Goal: Task Accomplishment & Management: Use online tool/utility

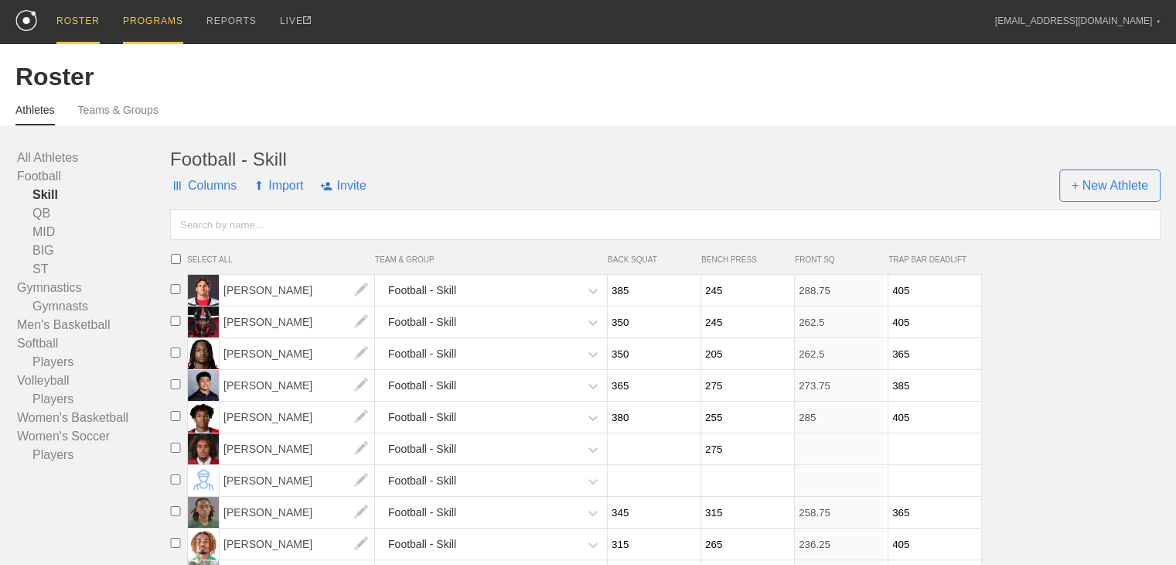
click at [148, 21] on div "PROGRAMS" at bounding box center [153, 22] width 60 height 44
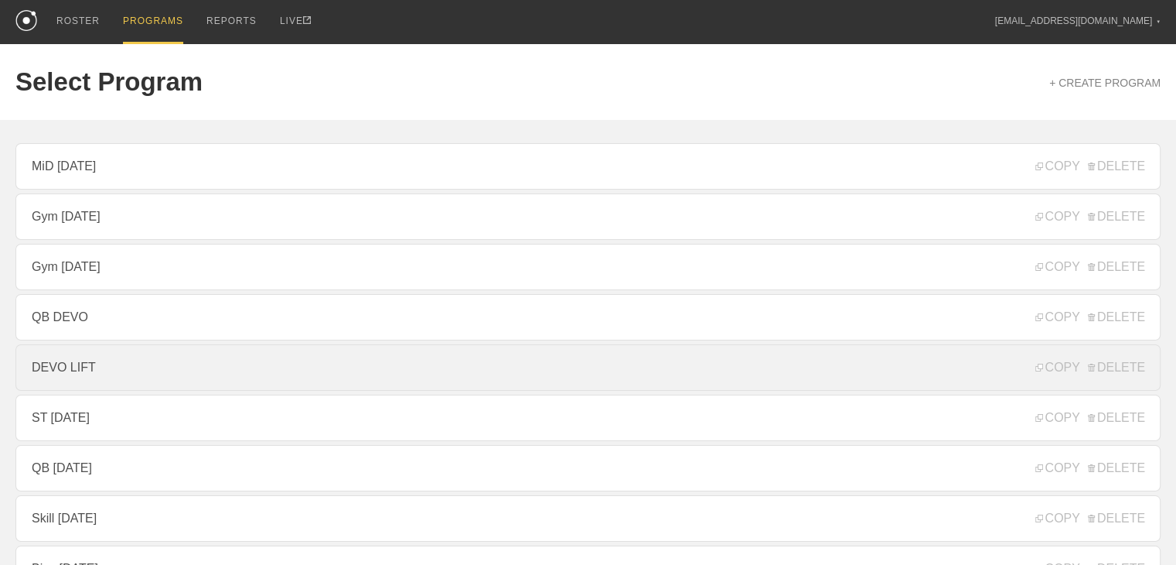
click at [136, 387] on link "DEVO LIFT" at bounding box center [587, 367] width 1145 height 46
type textarea "x"
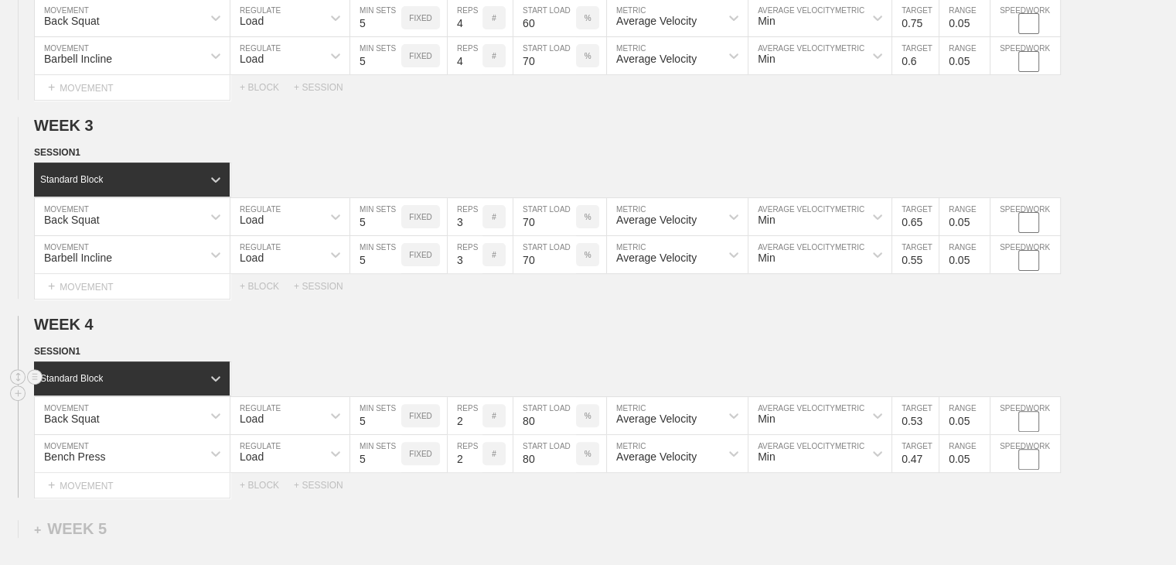
scroll to position [678, 0]
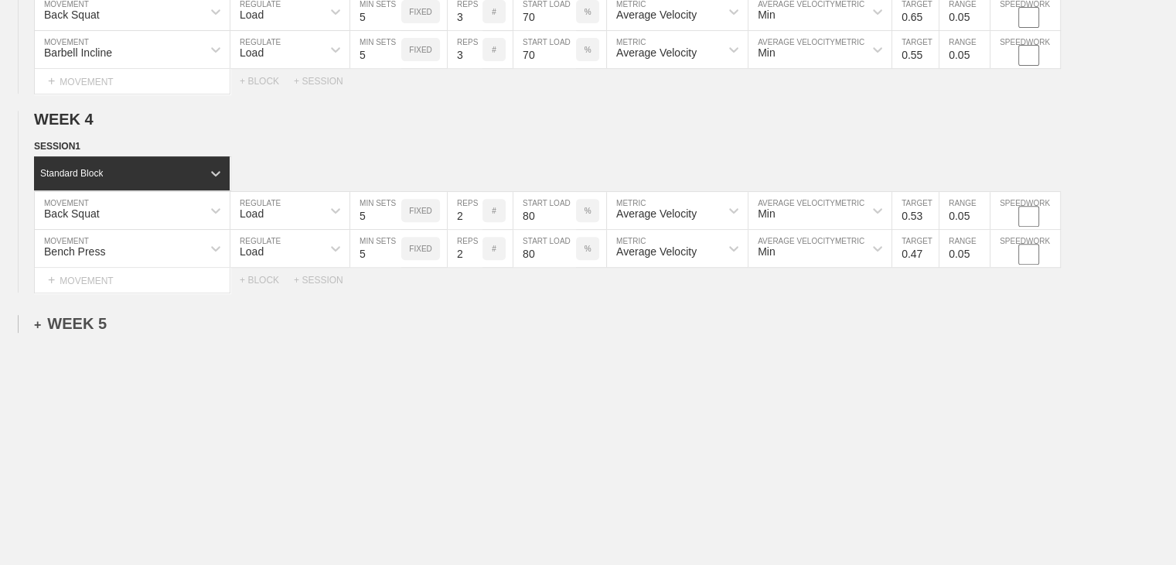
click at [97, 326] on div "+ WEEK 5" at bounding box center [70, 324] width 73 height 18
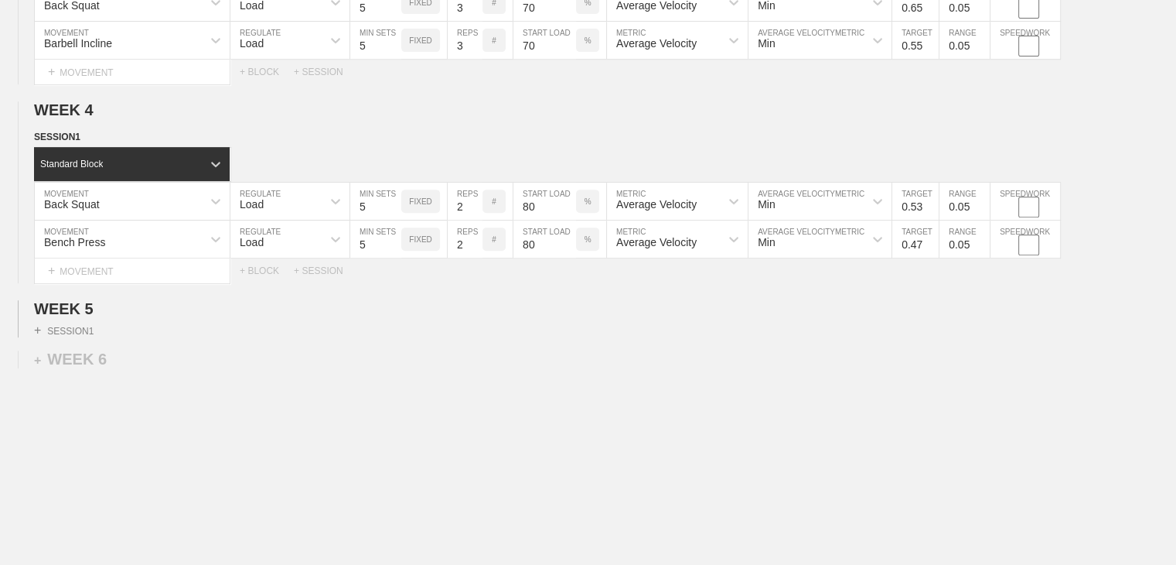
click at [96, 336] on div "+ SESSION 1" at bounding box center [588, 327] width 1176 height 19
click at [93, 337] on div "+ SESSION 1" at bounding box center [64, 330] width 60 height 14
click at [90, 363] on div "+ BLOCK" at bounding box center [131, 358] width 195 height 25
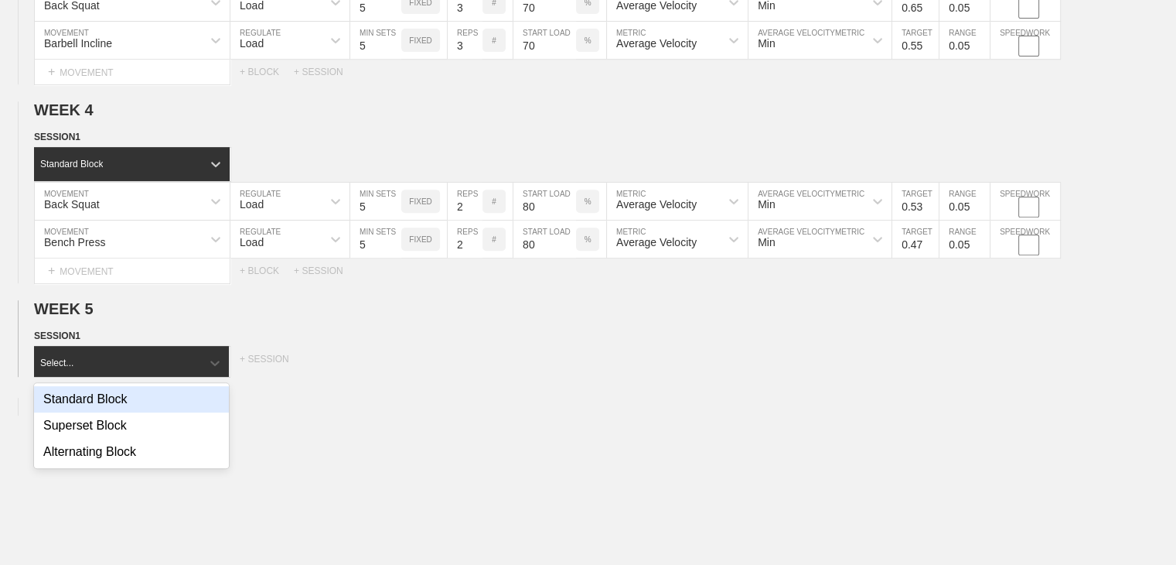
click at [115, 404] on div "Standard Block" at bounding box center [131, 399] width 195 height 26
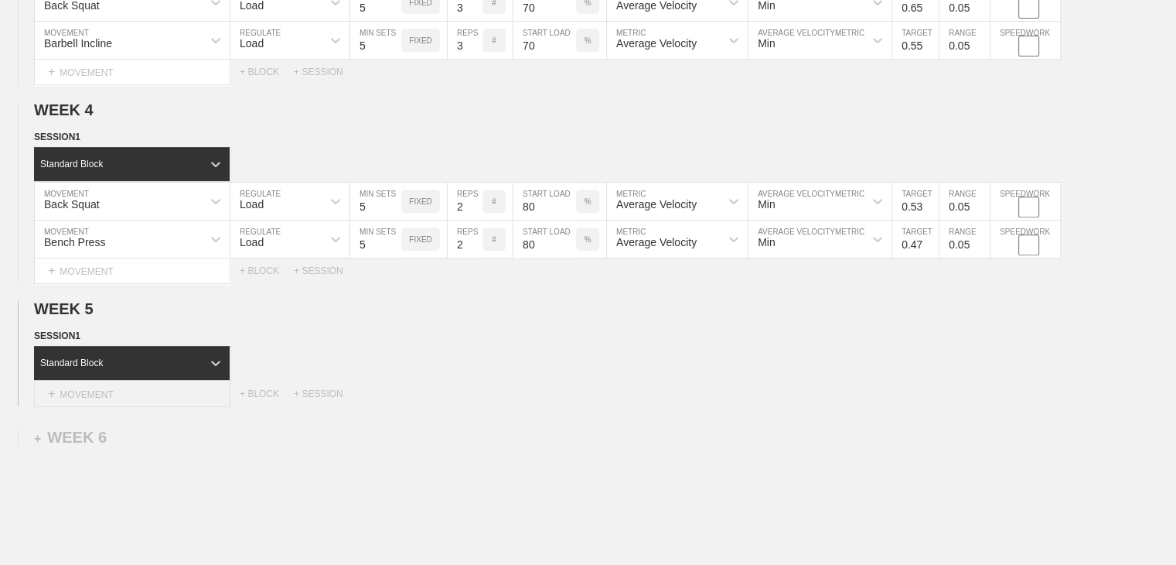
click at [120, 398] on div "+ MOVEMENT" at bounding box center [132, 394] width 196 height 26
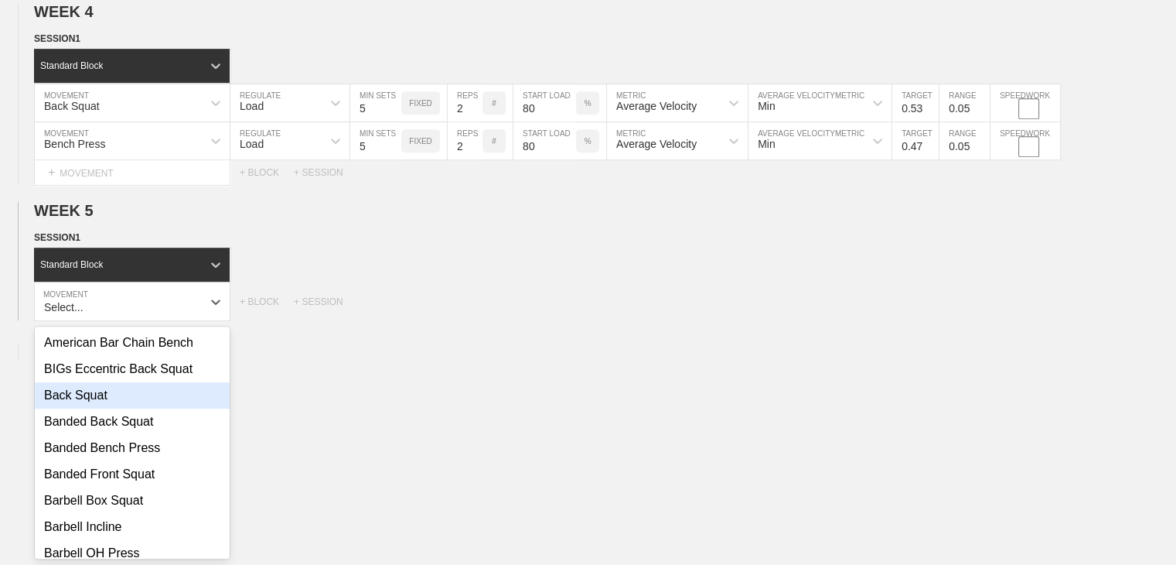
scroll to position [786, 0]
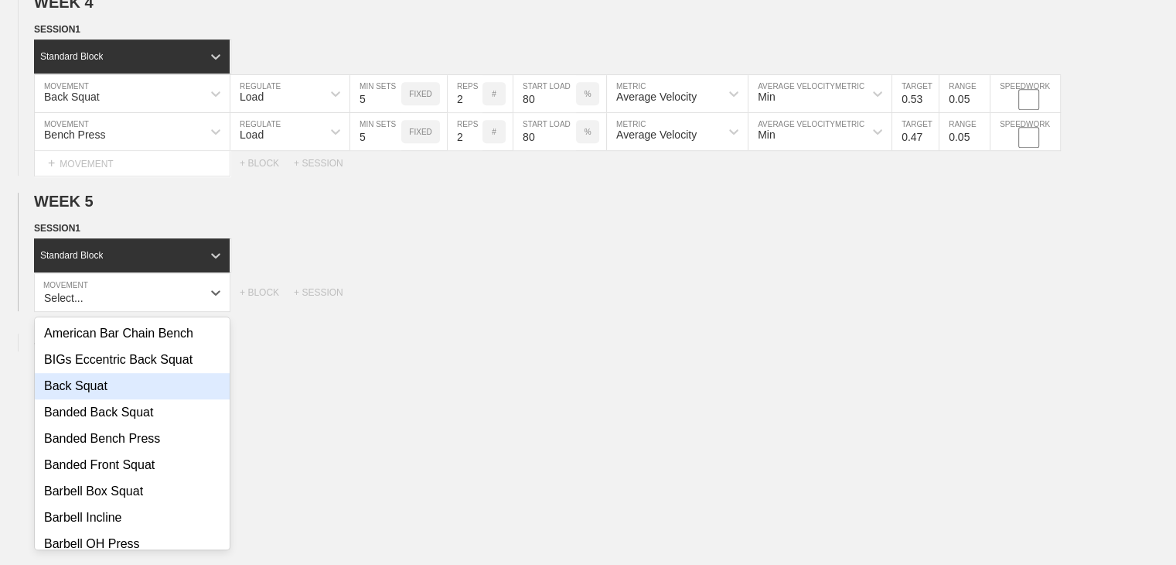
click at [124, 394] on div "Back Squat" at bounding box center [132, 386] width 195 height 26
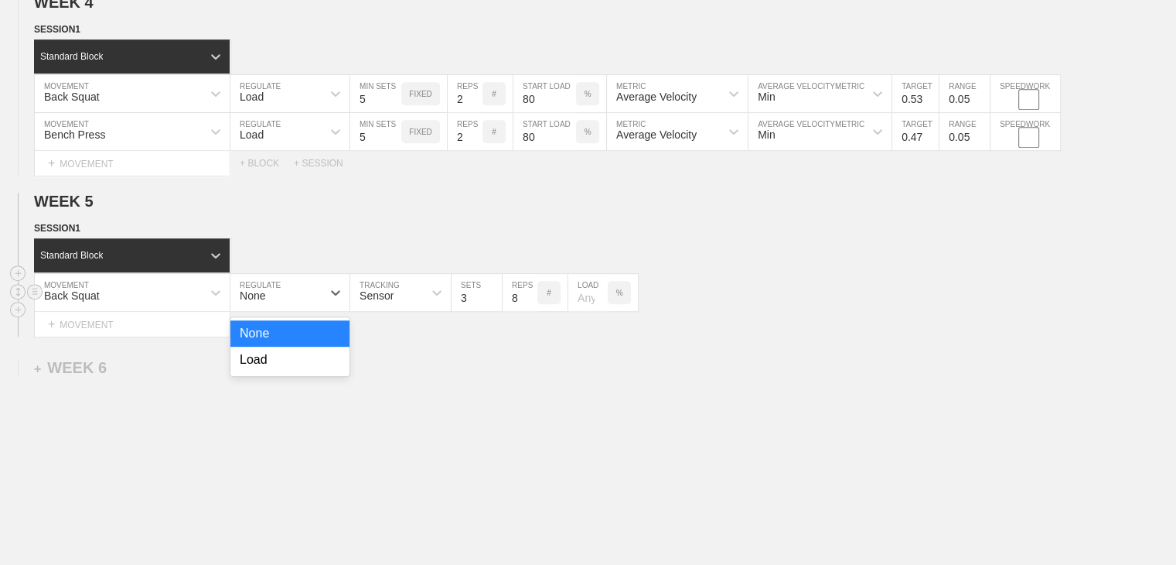
click at [279, 298] on div "None" at bounding box center [275, 292] width 91 height 26
click at [271, 361] on div "Load" at bounding box center [289, 359] width 119 height 26
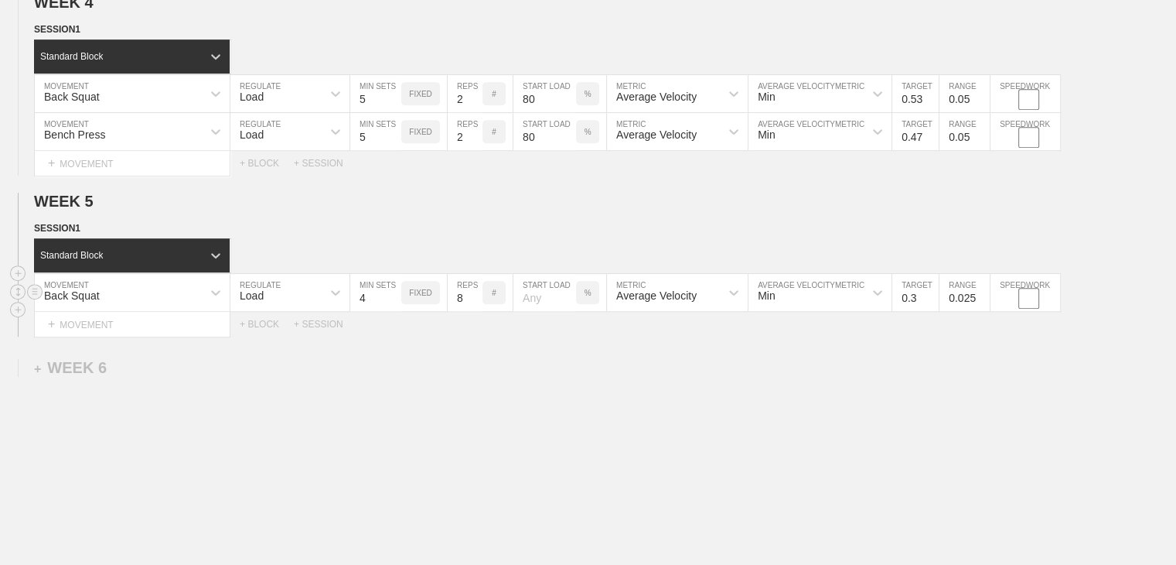
click at [391, 299] on input "4" at bounding box center [375, 292] width 51 height 37
click at [391, 299] on input "5" at bounding box center [375, 292] width 51 height 37
type input "6"
click at [390, 302] on input "6" at bounding box center [375, 292] width 51 height 37
click at [472, 311] on input "7" at bounding box center [465, 292] width 35 height 37
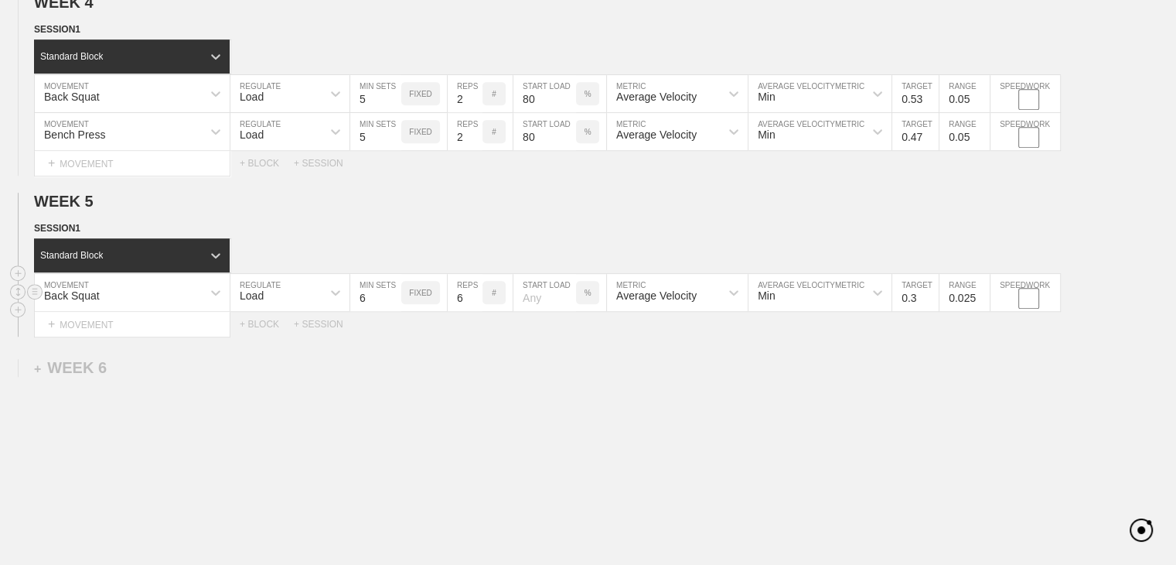
click at [472, 311] on input "6" at bounding box center [465, 292] width 35 height 37
click at [472, 311] on input "5" at bounding box center [465, 292] width 35 height 37
click at [472, 311] on input "4" at bounding box center [465, 292] width 35 height 37
click at [472, 311] on input "3" at bounding box center [465, 292] width 35 height 37
type input "2"
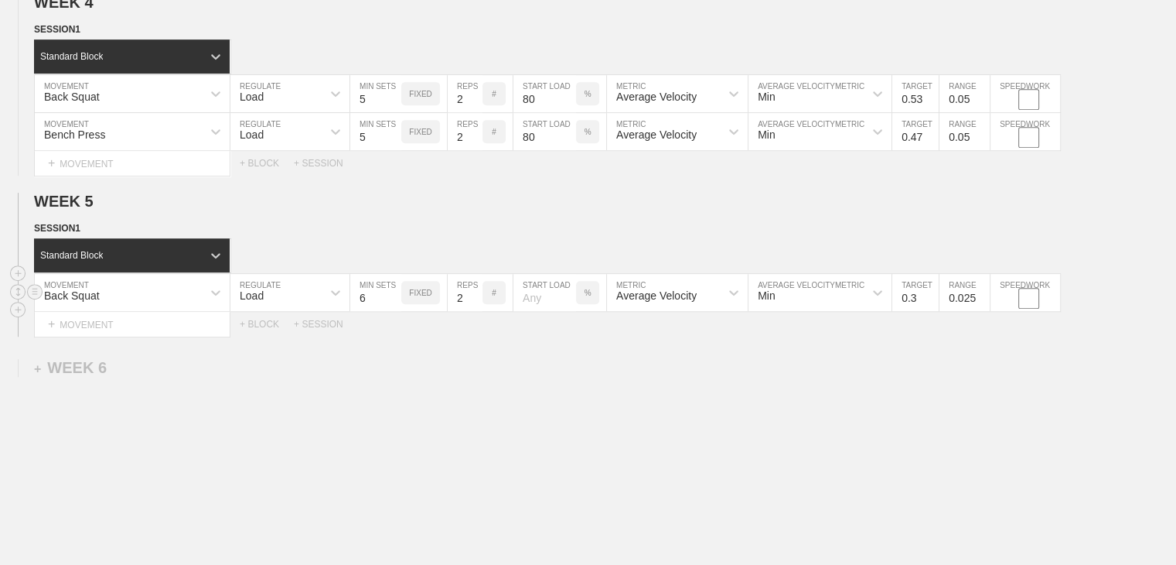
click at [472, 311] on input "2" at bounding box center [465, 292] width 35 height 37
click at [541, 304] on input "number" at bounding box center [545, 292] width 63 height 37
type input "70"
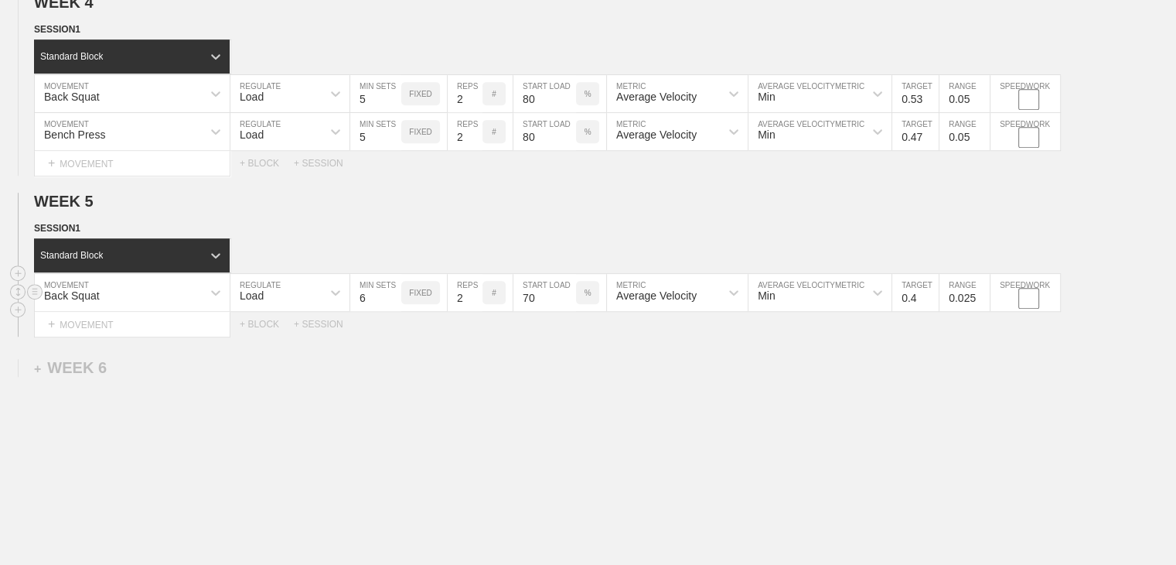
click at [928, 303] on input "0.4" at bounding box center [915, 292] width 46 height 37
type input "0.47"
click at [960, 309] on input "0.025" at bounding box center [965, 292] width 50 height 37
type input "0.5"
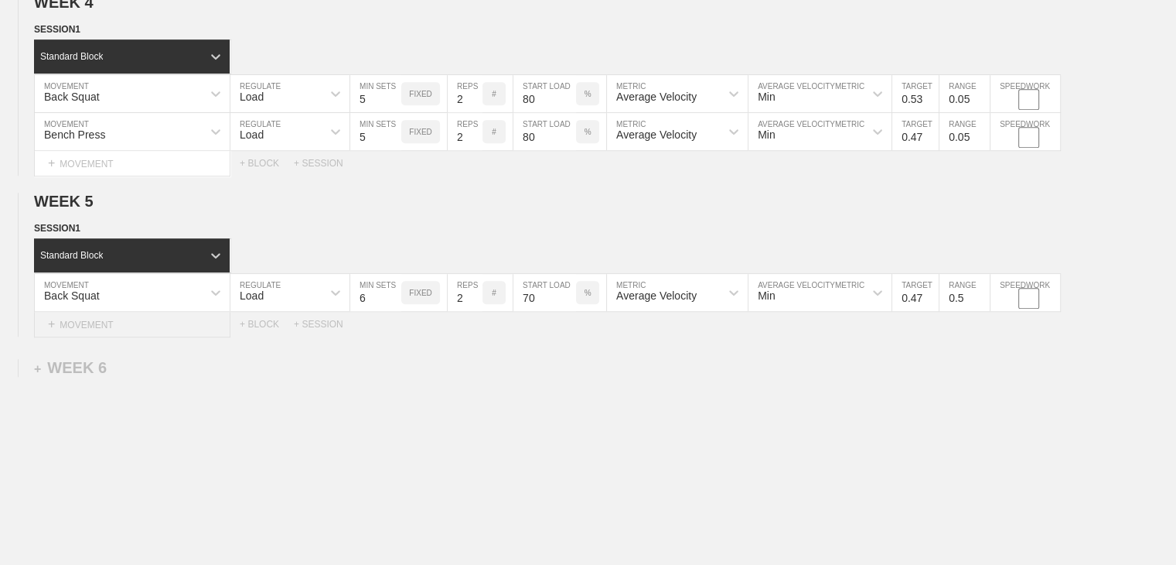
click at [98, 331] on div "+ MOVEMENT" at bounding box center [132, 325] width 196 height 26
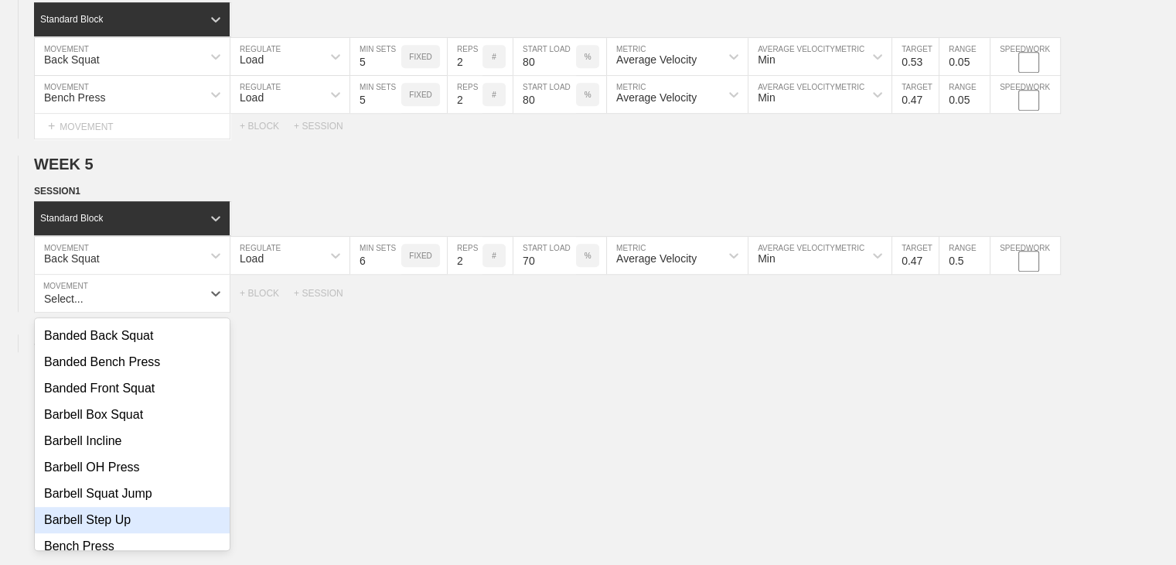
scroll to position [232, 0]
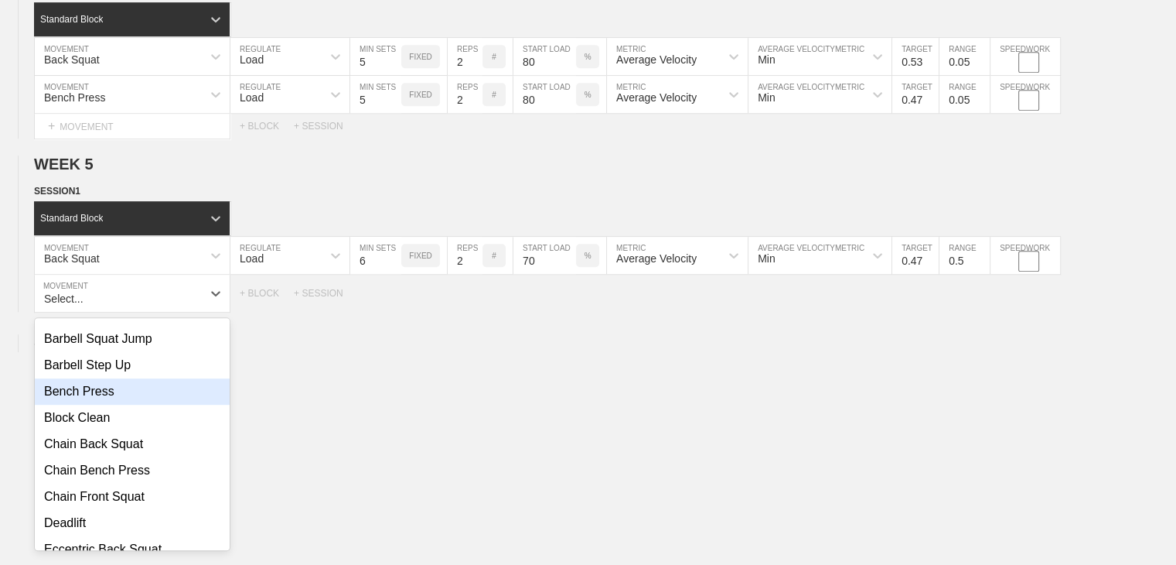
click at [91, 404] on div "Bench Press" at bounding box center [132, 391] width 195 height 26
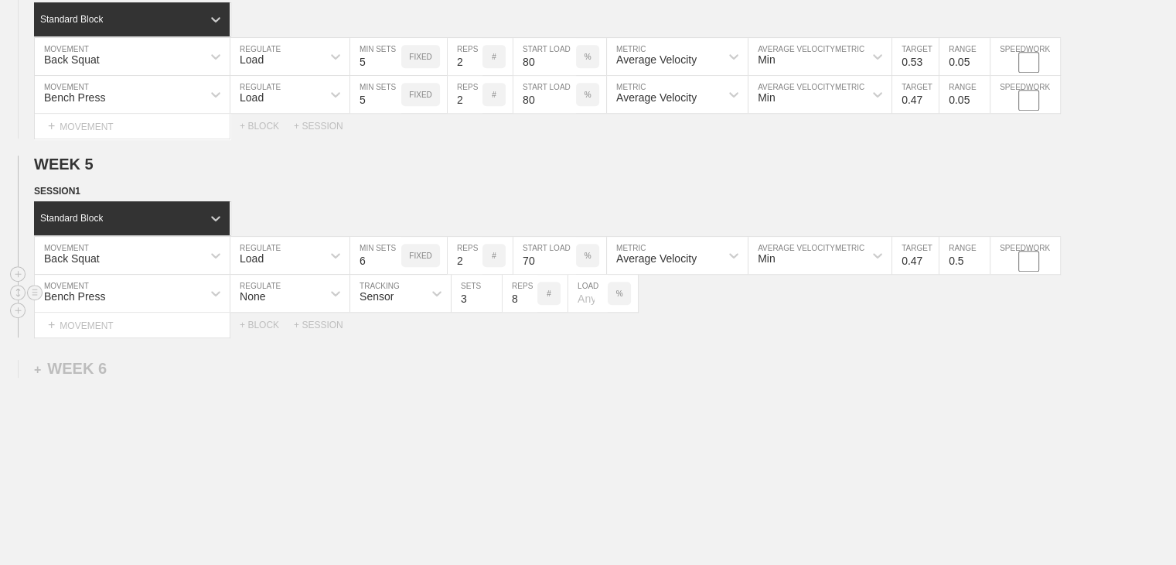
click at [295, 298] on div "None" at bounding box center [275, 293] width 91 height 26
click at [295, 374] on div "Load" at bounding box center [289, 360] width 119 height 26
click at [394, 302] on input "4" at bounding box center [375, 293] width 51 height 37
click at [394, 302] on input "5" at bounding box center [375, 293] width 51 height 37
type input "6"
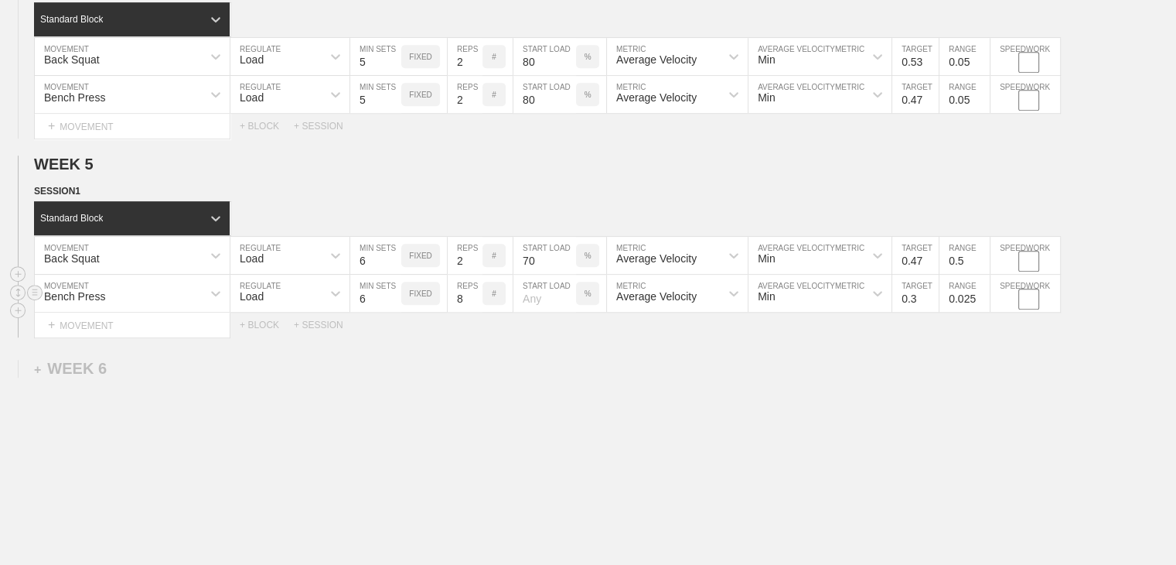
click at [394, 302] on input "6" at bounding box center [375, 293] width 51 height 37
click at [472, 310] on input "7" at bounding box center [465, 293] width 35 height 37
click at [472, 310] on input "6" at bounding box center [465, 293] width 35 height 37
click at [472, 310] on input "5" at bounding box center [465, 293] width 35 height 37
click at [472, 310] on input "4" at bounding box center [465, 293] width 35 height 37
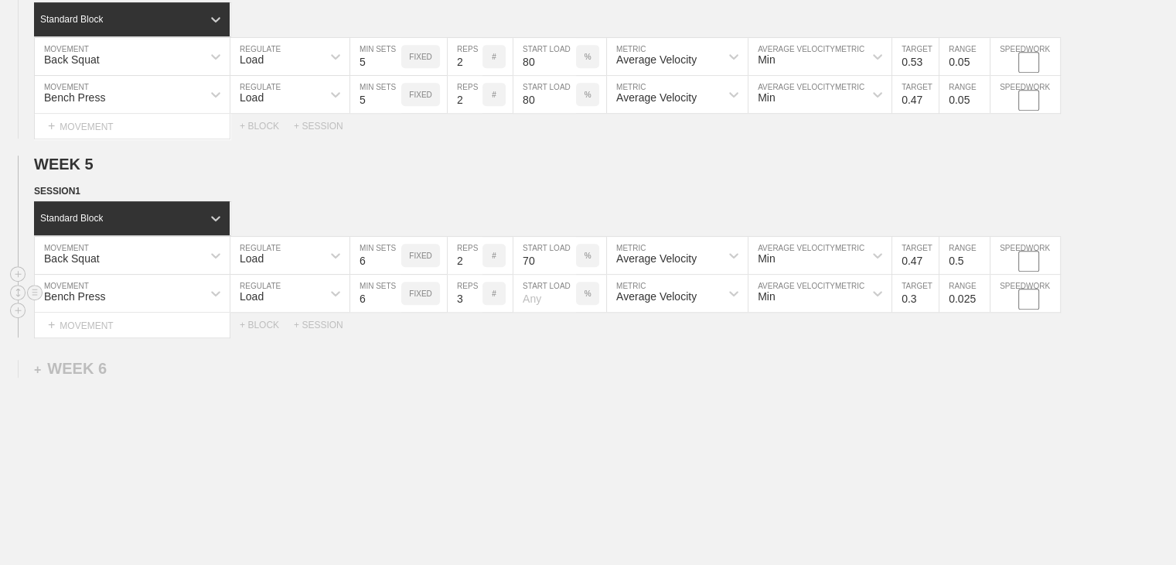
type input "3"
click at [472, 310] on input "3" at bounding box center [465, 293] width 35 height 37
click at [523, 304] on input "number" at bounding box center [545, 293] width 63 height 37
type input "70"
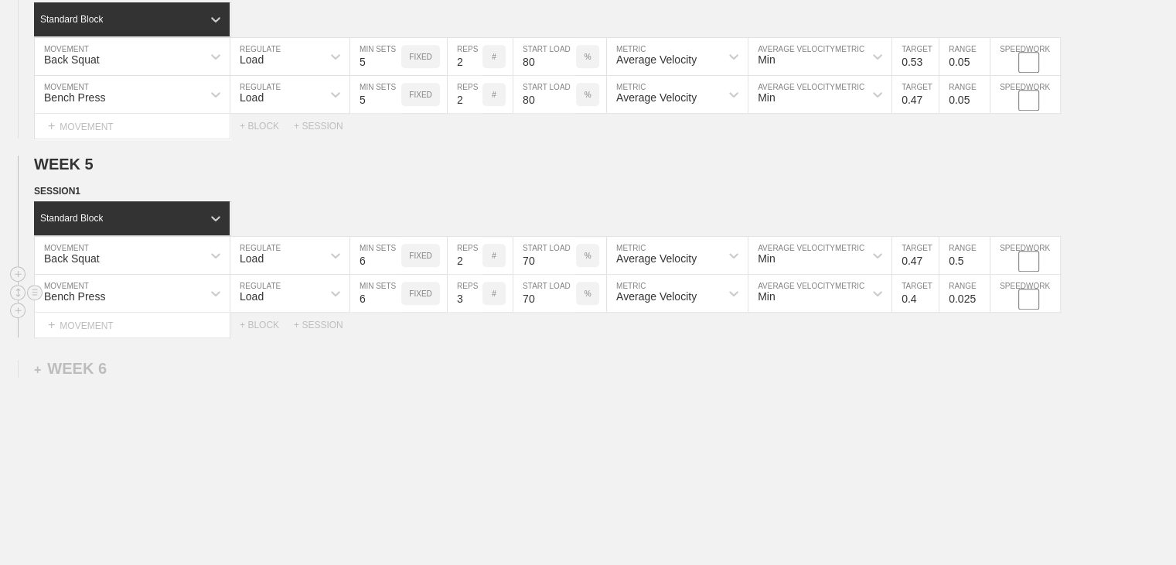
click at [930, 304] on input "0.4" at bounding box center [915, 293] width 46 height 37
type input "0.41"
click at [969, 307] on input "0.025" at bounding box center [965, 293] width 50 height 37
type input "0.05"
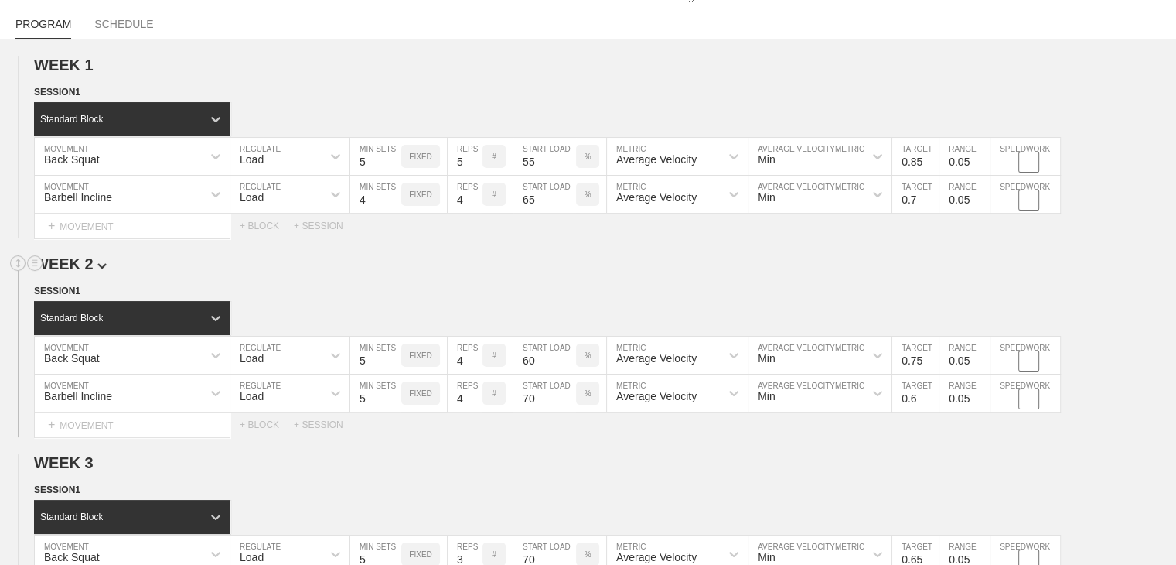
scroll to position [0, 0]
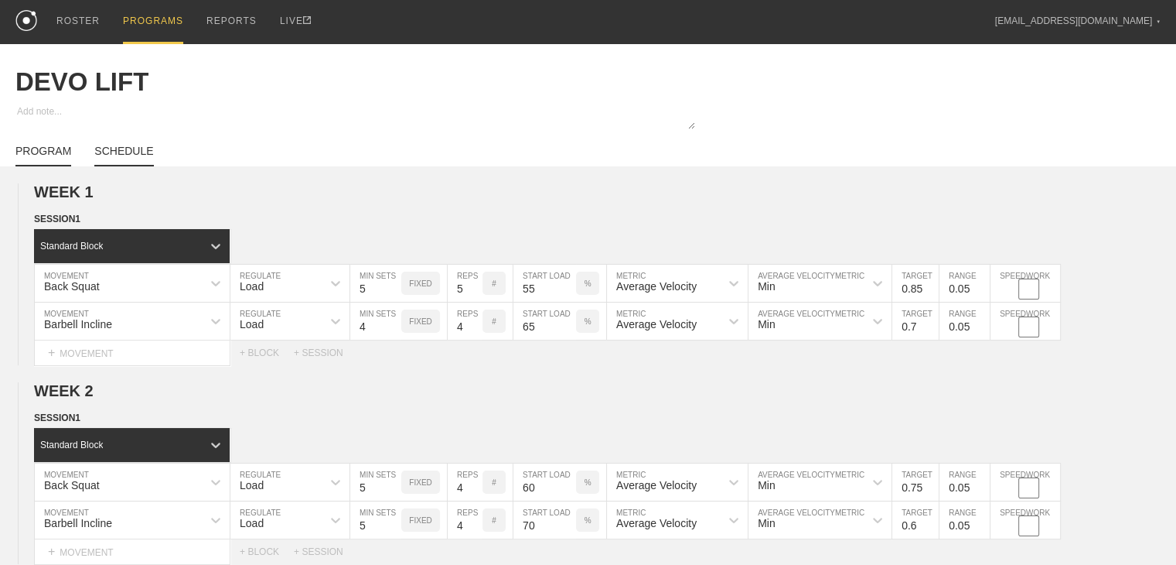
click at [128, 164] on link "SCHEDULE" at bounding box center [123, 156] width 59 height 22
type textarea "x"
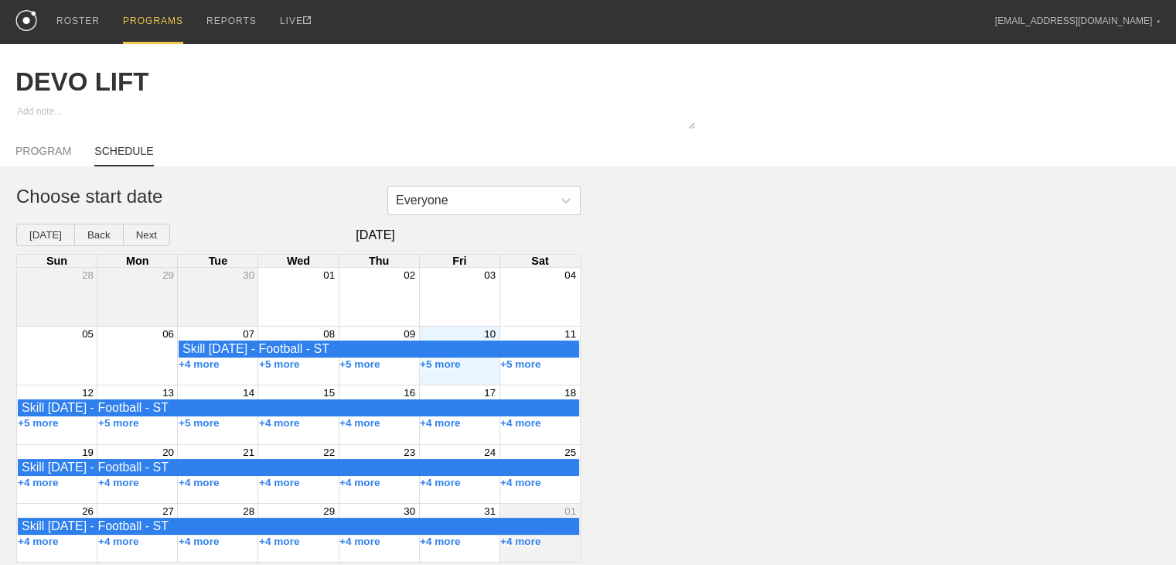
scroll to position [9, 0]
click at [205, 366] on button "+4 more" at bounding box center [199, 364] width 41 height 12
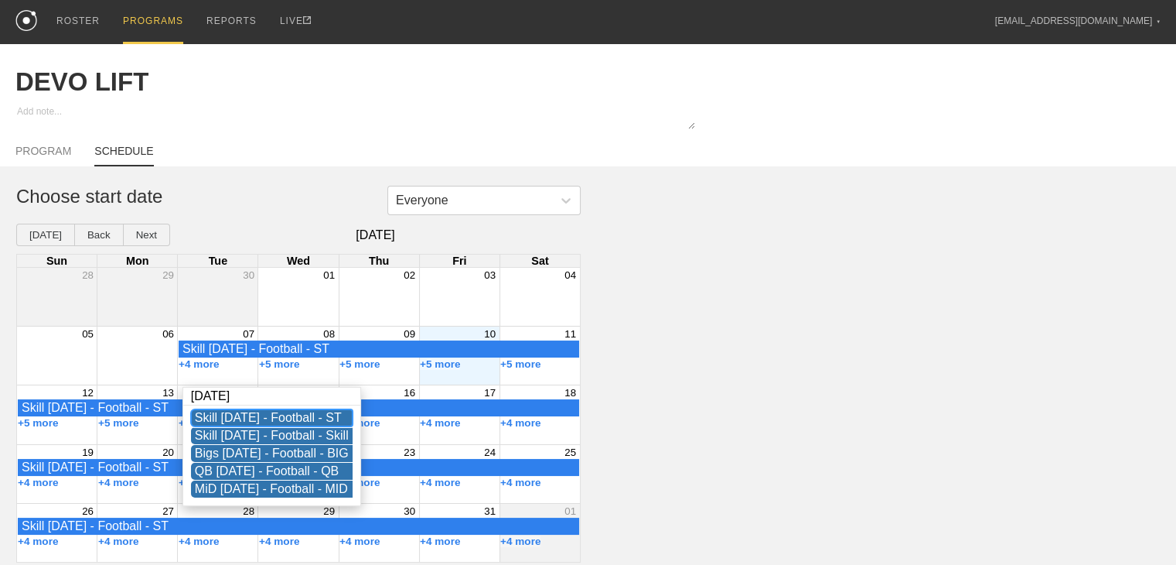
click at [234, 411] on div "Skill [DATE] - Football - ST" at bounding box center [272, 418] width 154 height 14
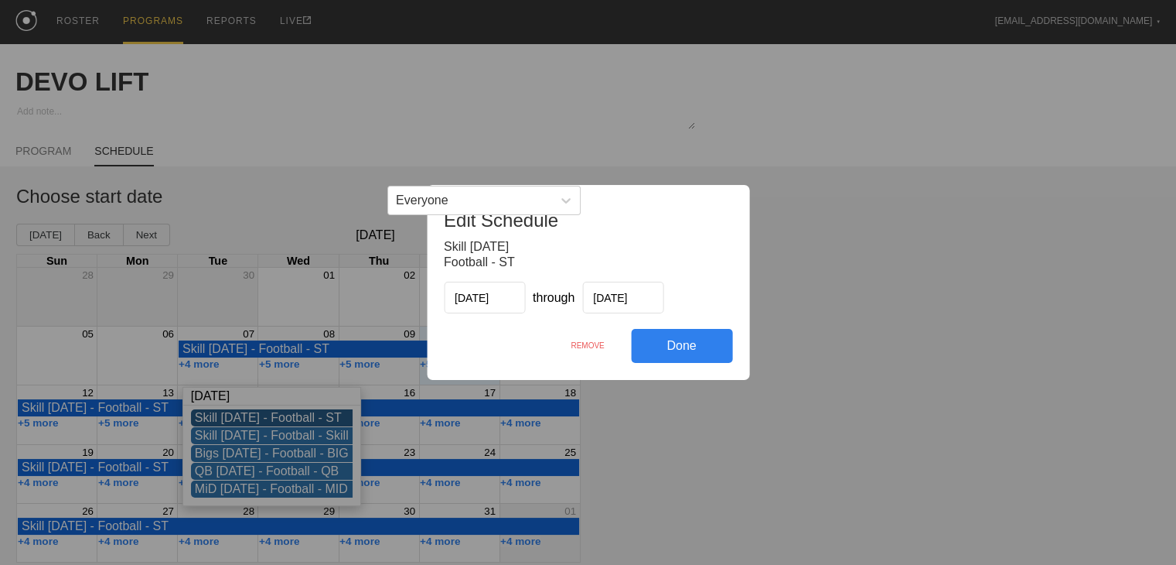
click at [588, 347] on div "REMOVE" at bounding box center [587, 345] width 87 height 33
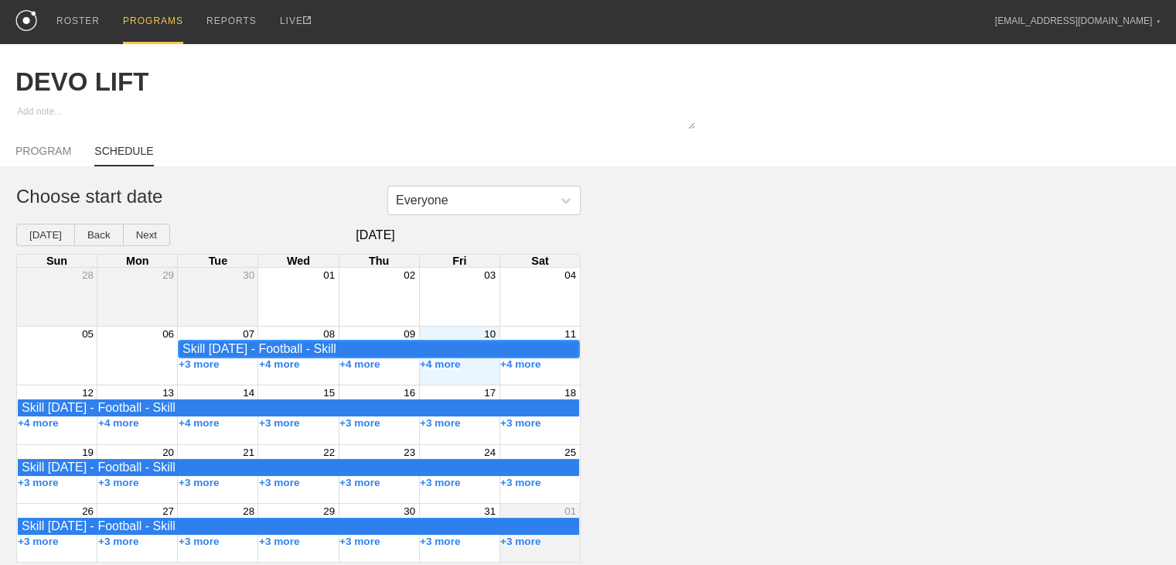
click at [213, 343] on div "Skill [DATE] - Football - Skill" at bounding box center [379, 348] width 401 height 17
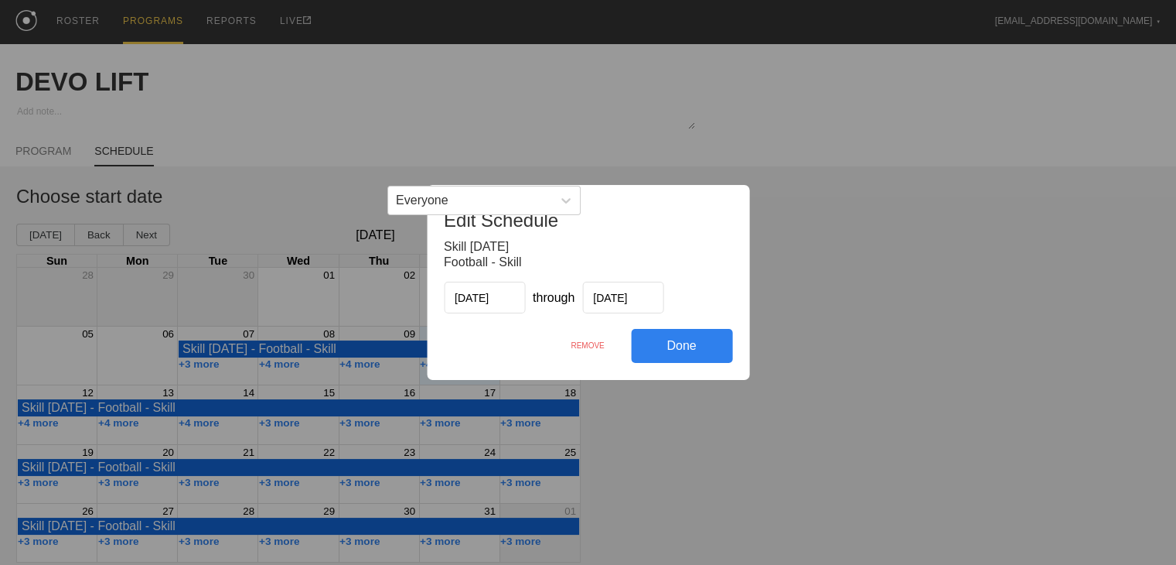
click at [588, 343] on div "REMOVE" at bounding box center [587, 345] width 87 height 33
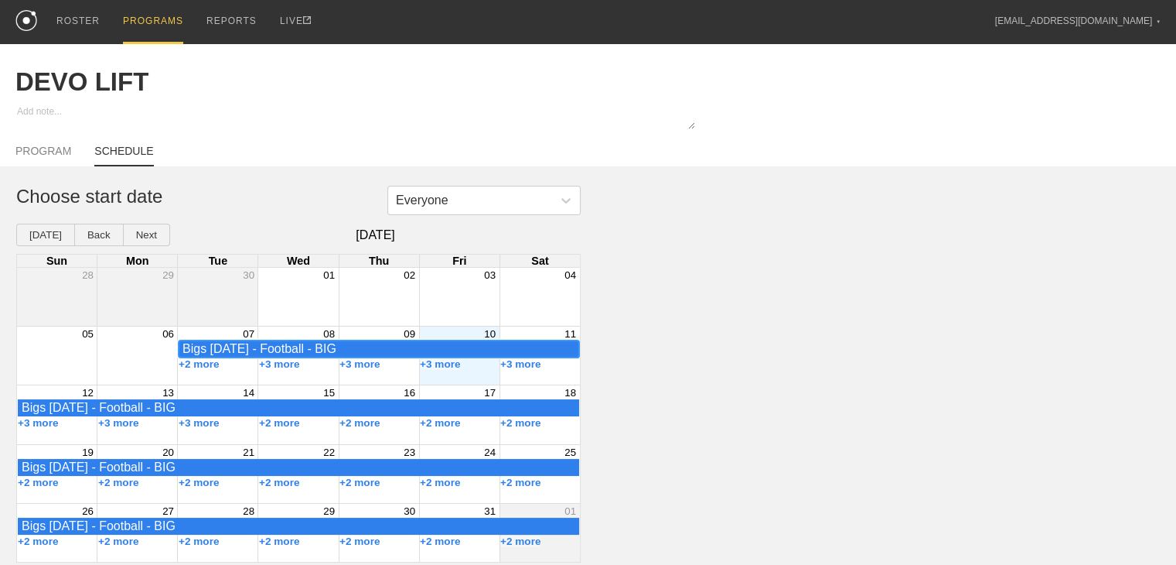
click at [215, 345] on div "Bigs [DATE] - Football - BIG" at bounding box center [379, 349] width 393 height 14
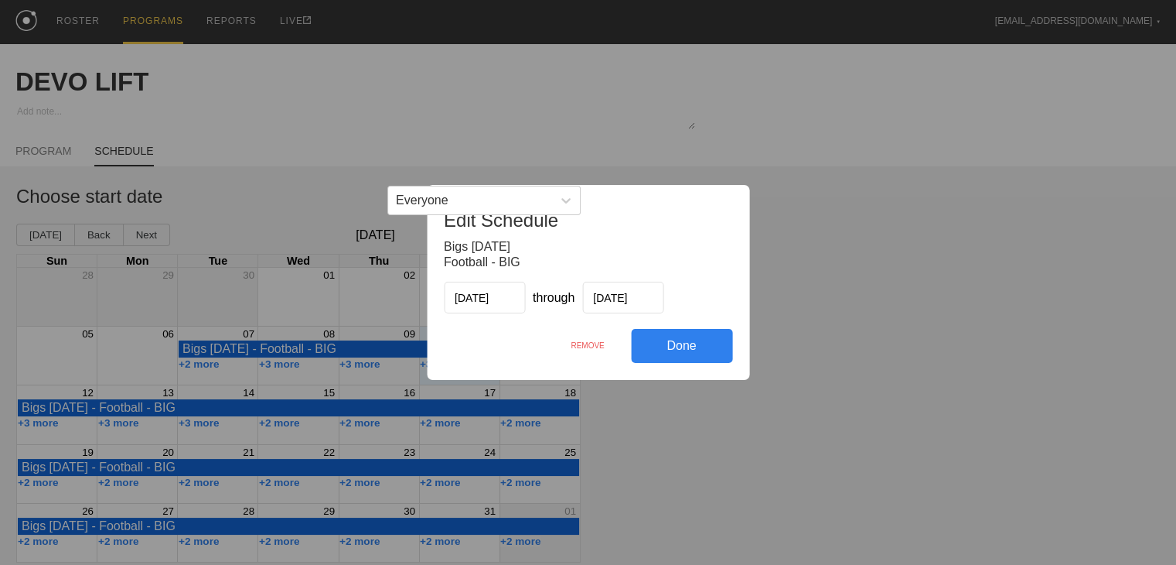
click at [599, 343] on div "REMOVE" at bounding box center [587, 345] width 87 height 33
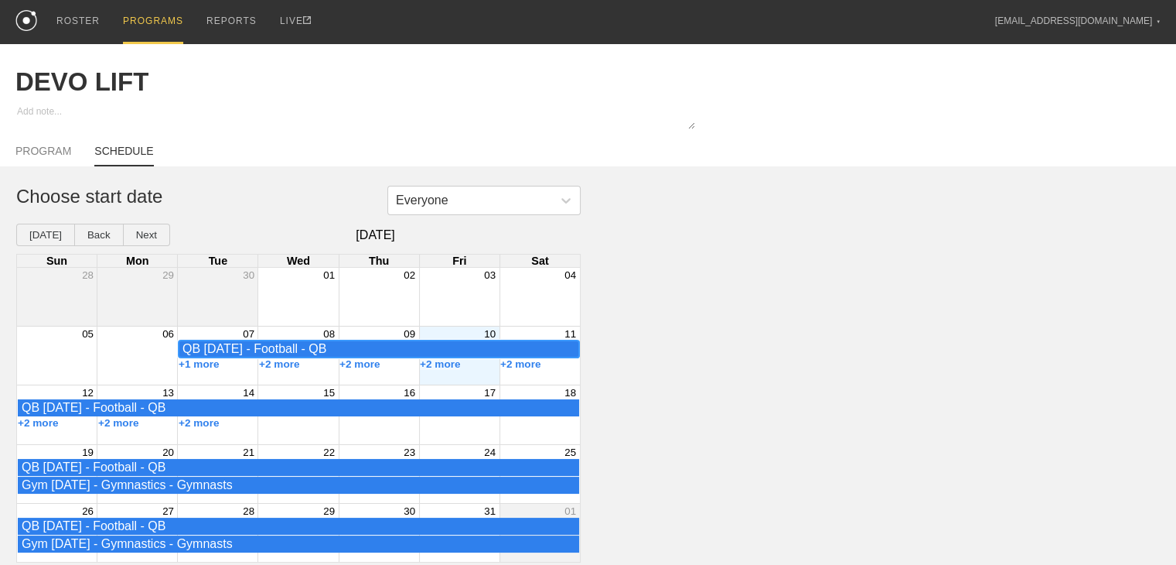
click at [214, 352] on div "QB [DATE] - Football - QB" at bounding box center [379, 349] width 393 height 14
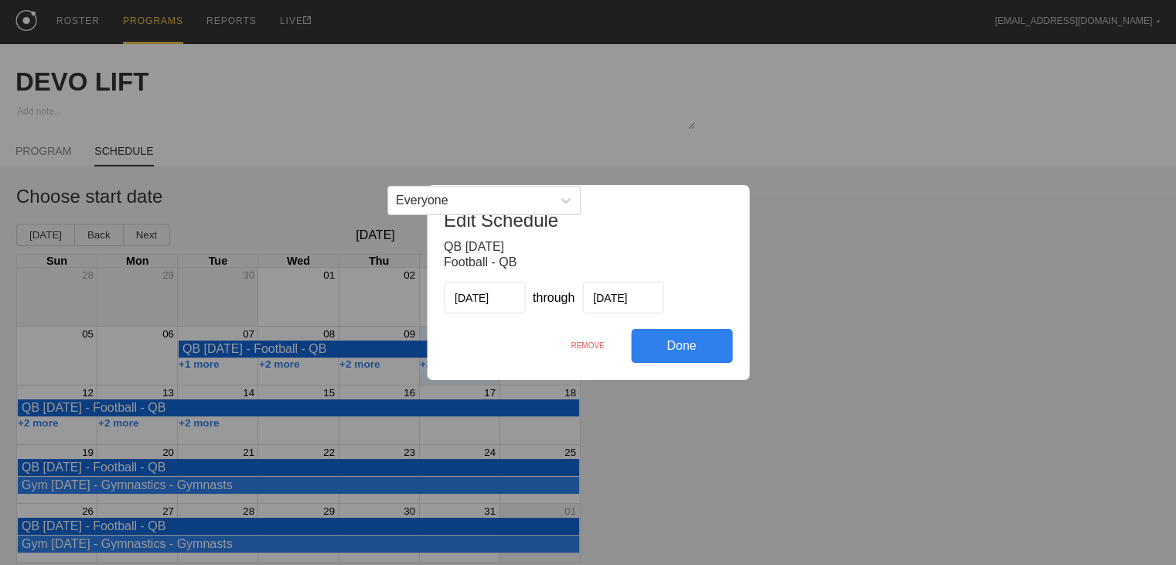
click at [596, 346] on div "REMOVE" at bounding box center [587, 345] width 87 height 33
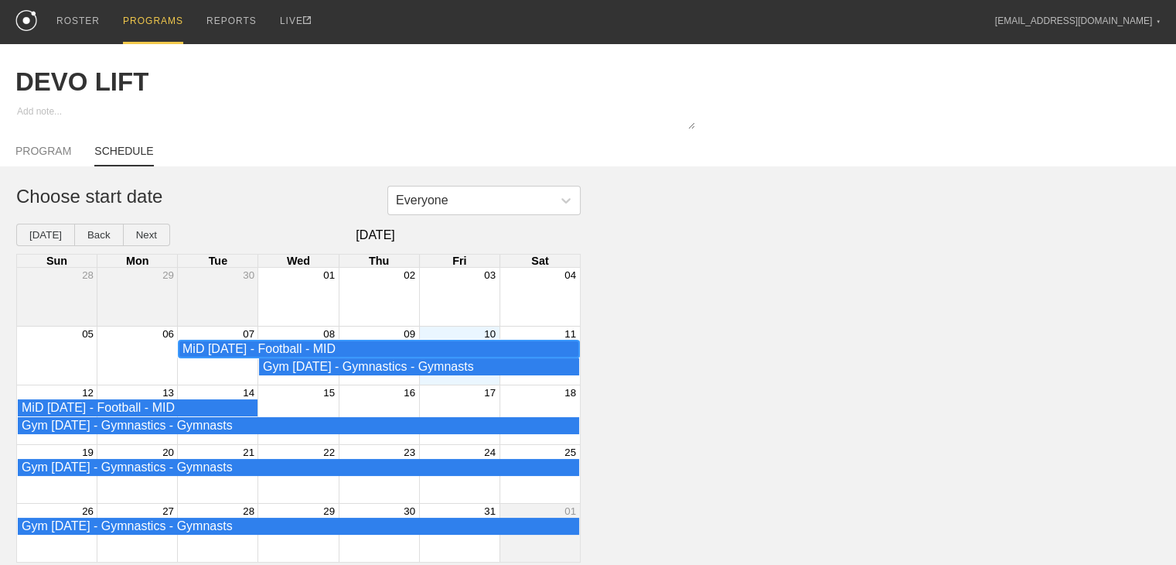
click at [215, 350] on div "MiD [DATE] - Football - MID" at bounding box center [379, 349] width 393 height 14
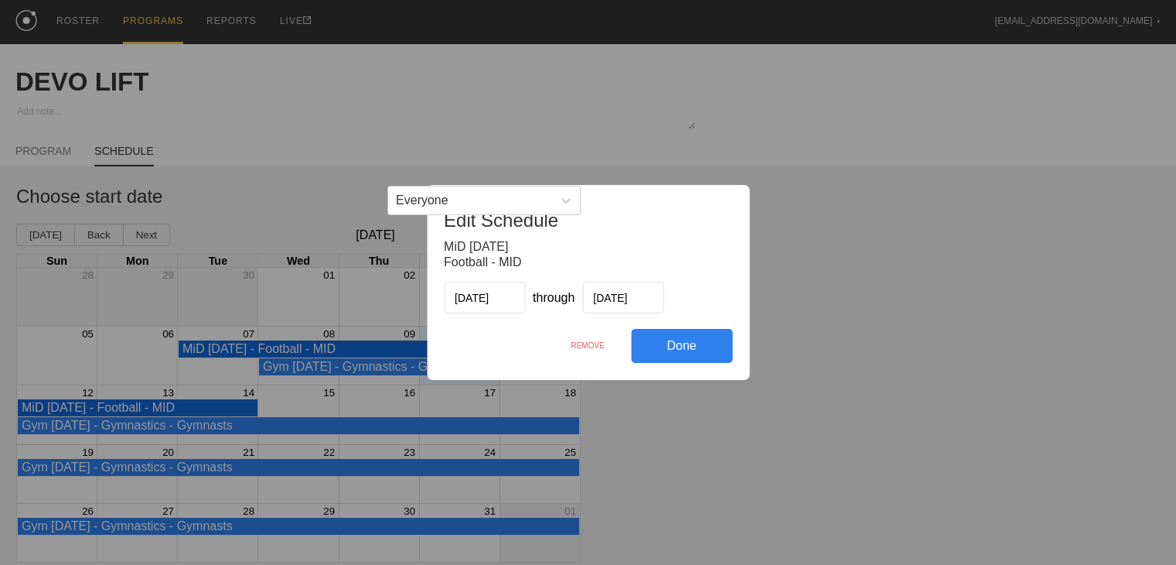
click at [591, 344] on div "REMOVE" at bounding box center [587, 345] width 87 height 33
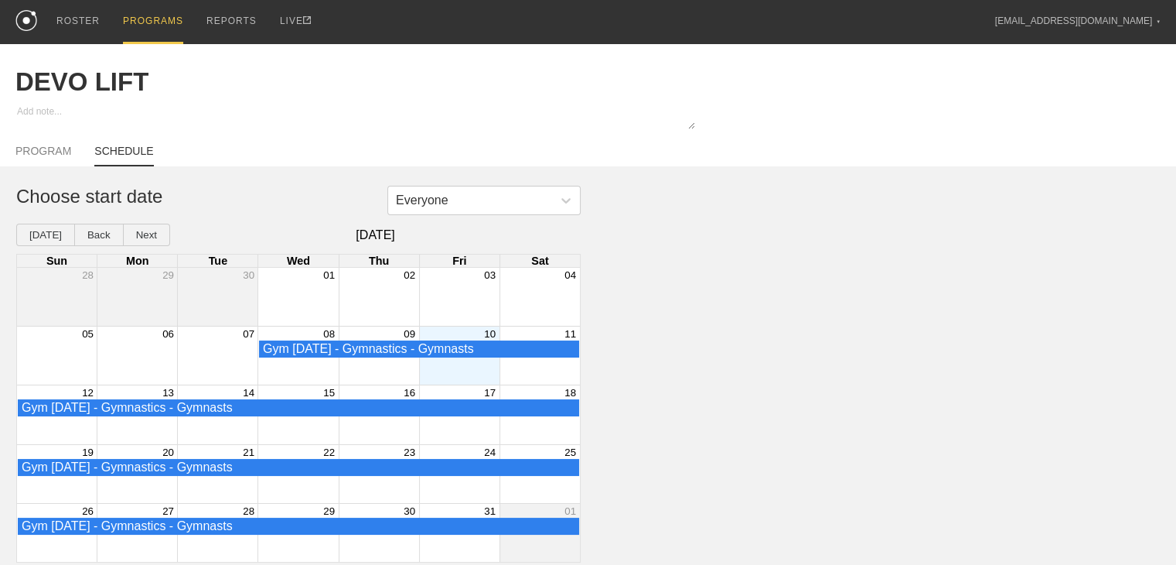
click at [466, 374] on div "Month View" at bounding box center [459, 355] width 80 height 58
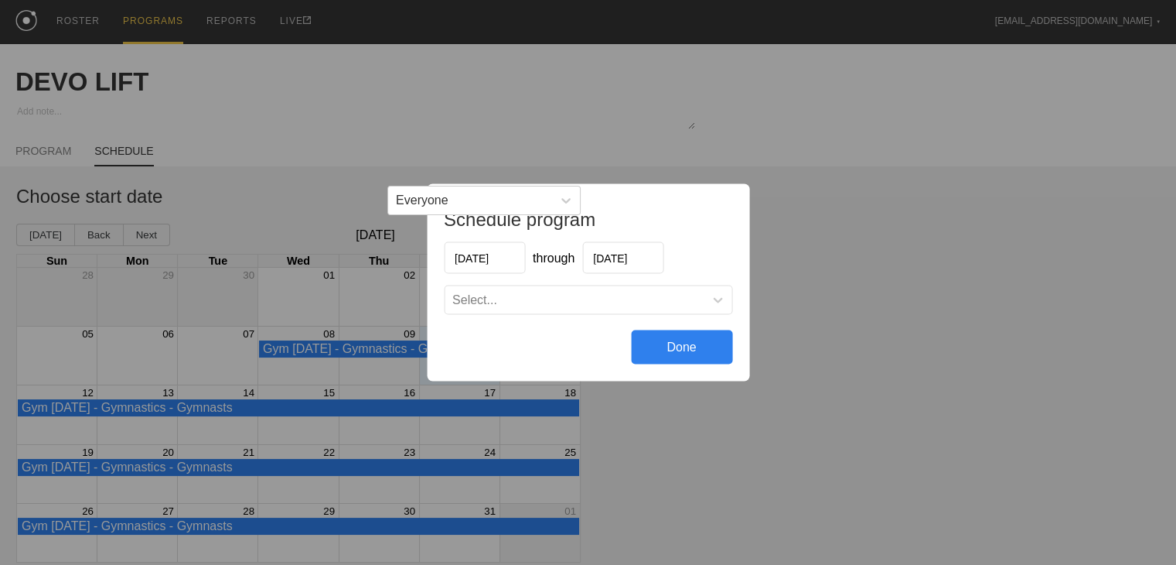
click at [541, 299] on div "Select..." at bounding box center [574, 299] width 259 height 15
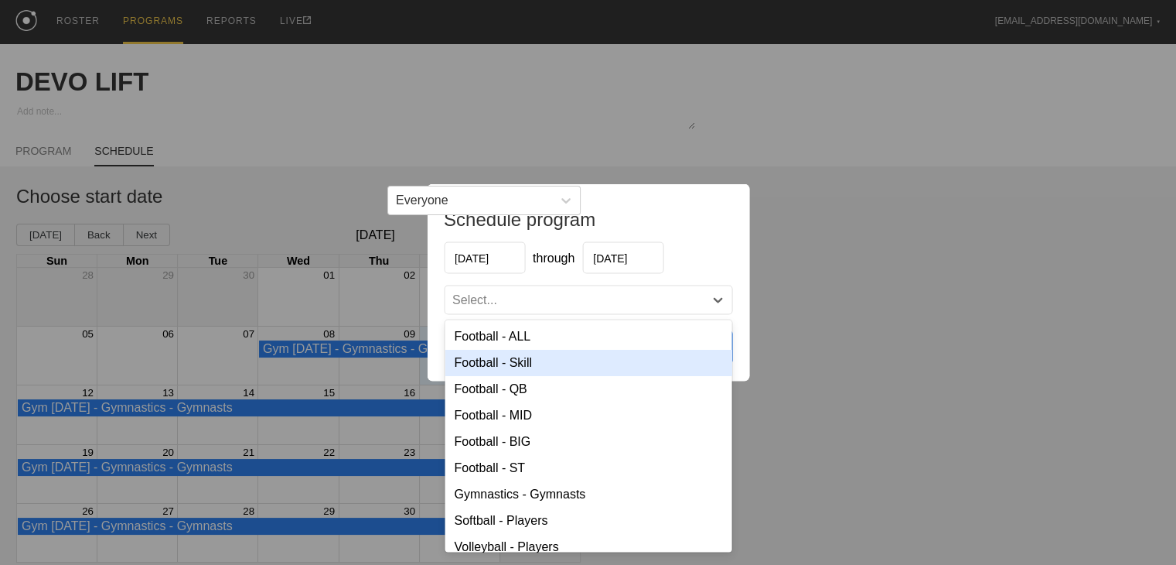
drag, startPoint x: 520, startPoint y: 368, endPoint x: 538, endPoint y: 327, distance: 45.0
click at [519, 368] on div "Football - Skill" at bounding box center [588, 363] width 287 height 26
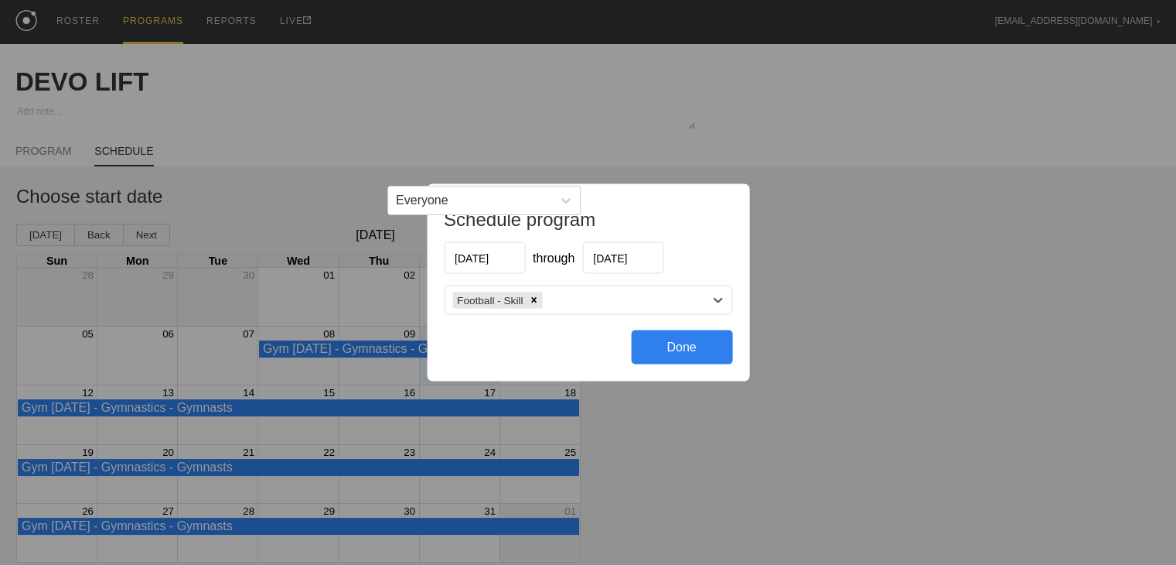
click at [575, 303] on div "Football - Skill" at bounding box center [574, 299] width 259 height 22
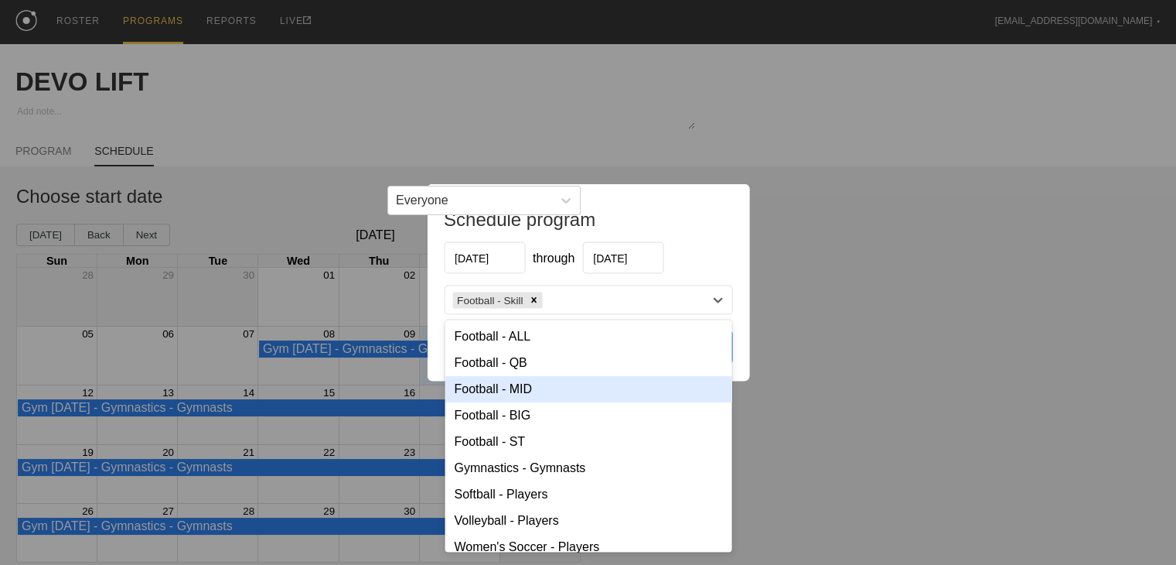
click at [524, 379] on div "Football - MID" at bounding box center [588, 389] width 287 height 26
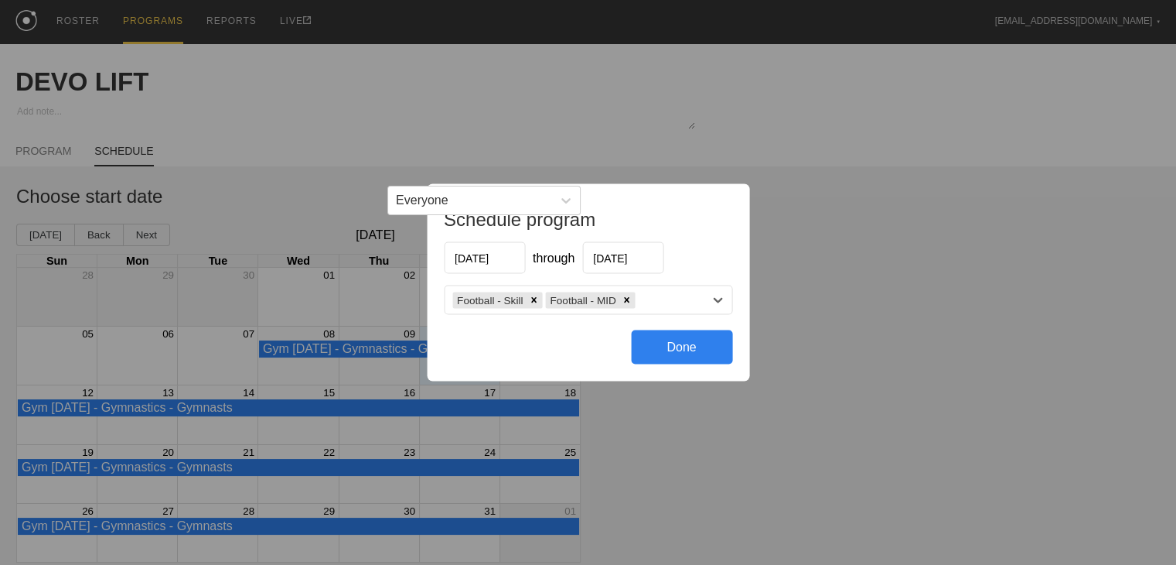
click at [657, 301] on div "Football - Skill Football - MID" at bounding box center [574, 299] width 259 height 22
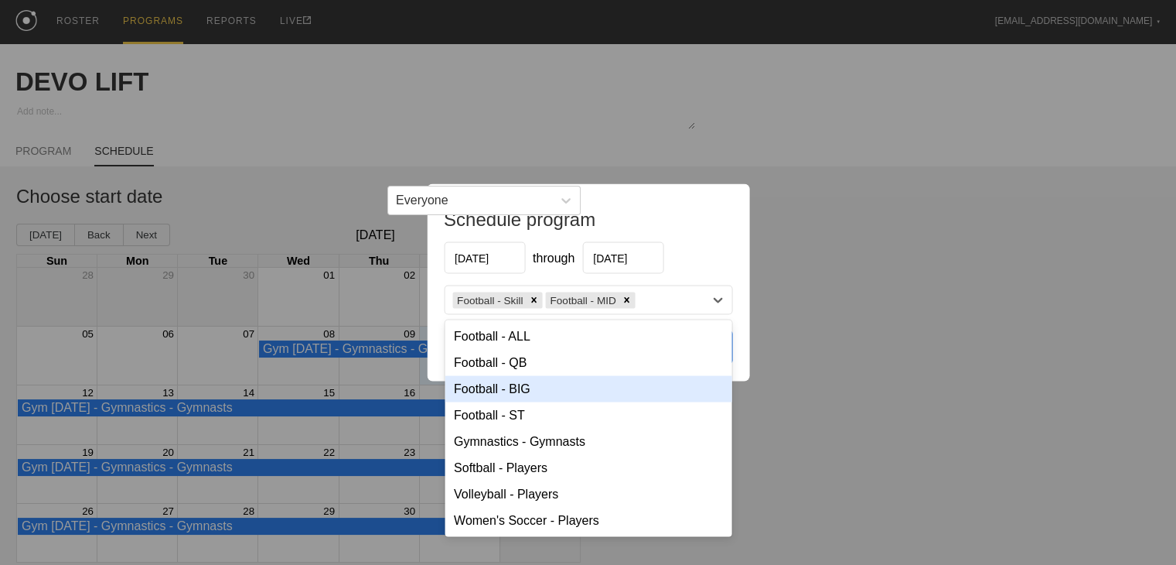
click at [544, 385] on div "Football - BIG" at bounding box center [588, 389] width 287 height 26
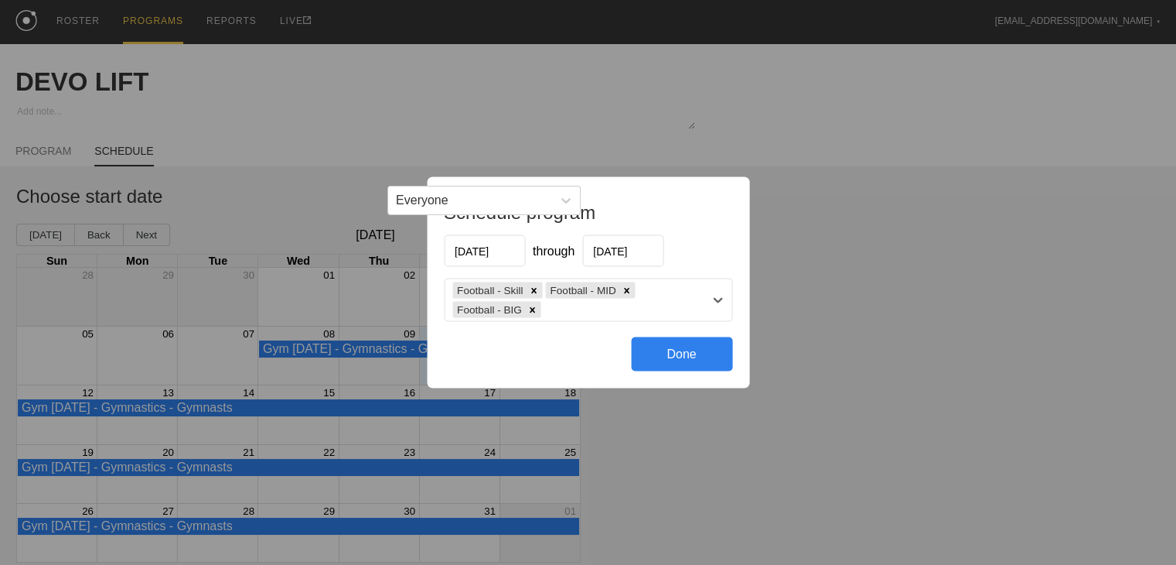
click at [667, 360] on div "Done" at bounding box center [681, 354] width 101 height 34
